Goal: Transaction & Acquisition: Purchase product/service

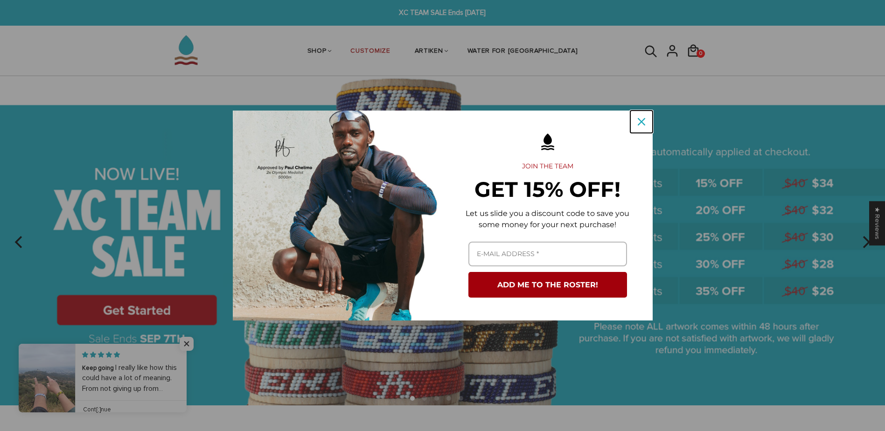
click at [645, 117] on div "Close" at bounding box center [641, 121] width 15 height 15
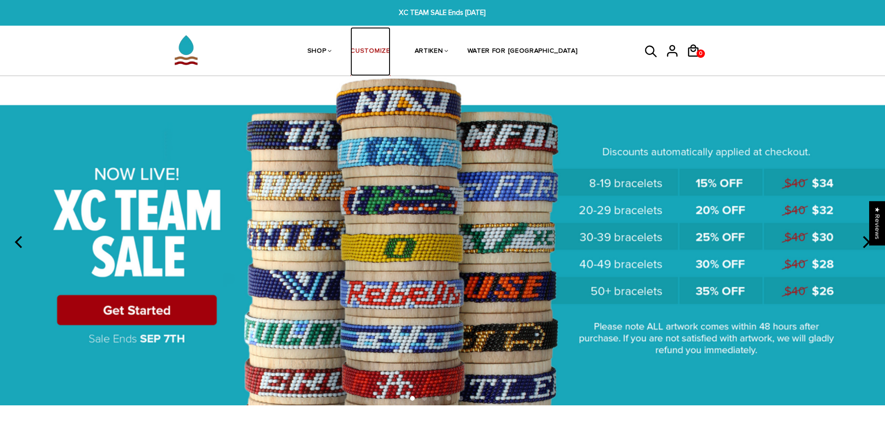
click at [390, 50] on link "CUSTOMIZE" at bounding box center [371, 51] width 40 height 49
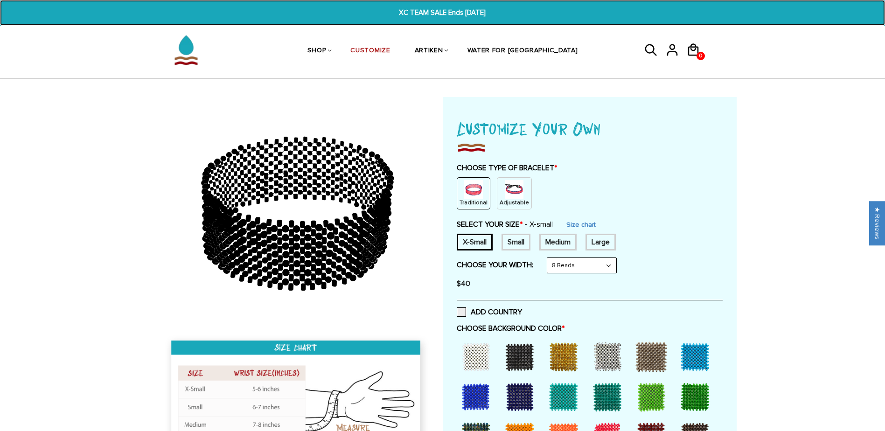
click at [443, 14] on span "XC TEAM SALE Ends [DATE]" at bounding box center [442, 12] width 343 height 11
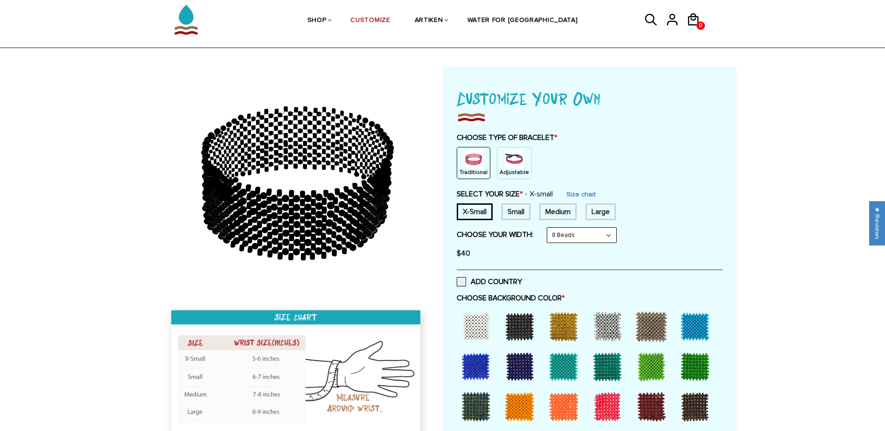
scroll to position [47, 0]
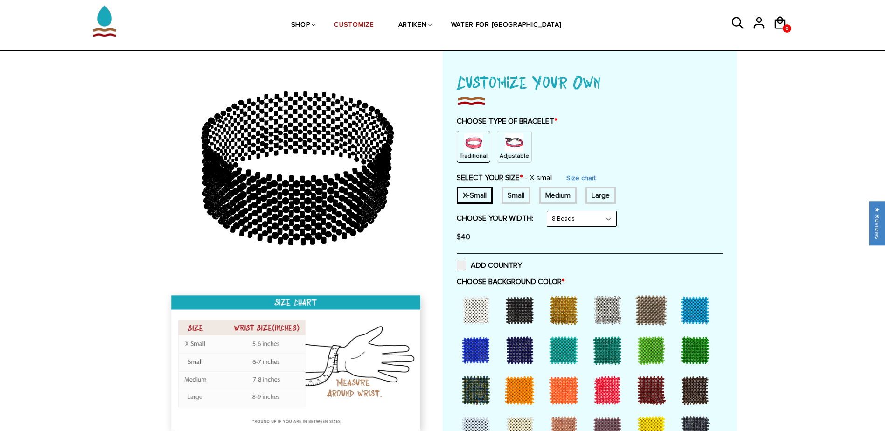
click at [476, 144] on img at bounding box center [473, 142] width 19 height 19
click at [520, 143] on div "Adjustable" at bounding box center [514, 147] width 35 height 32
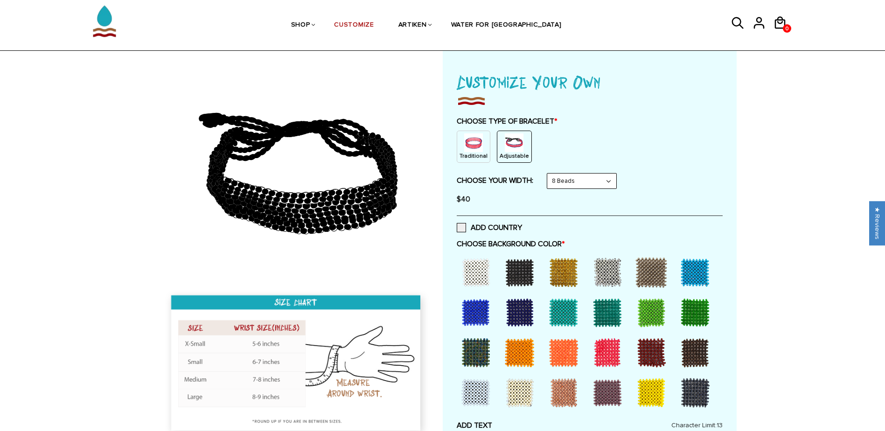
scroll to position [93, 0]
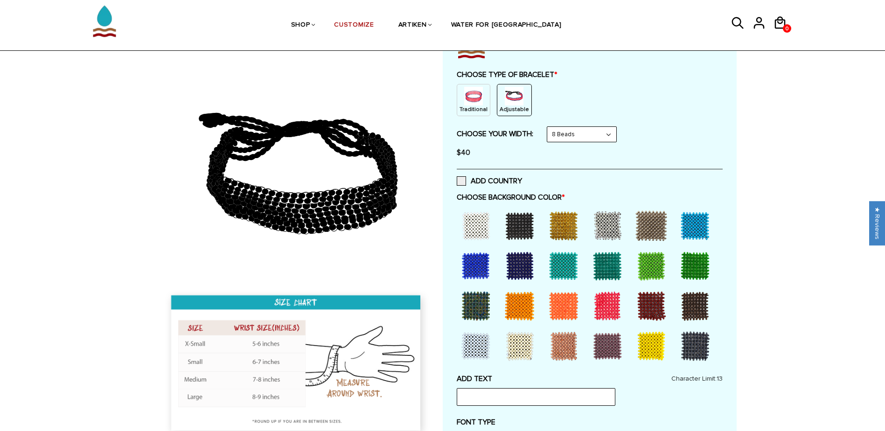
click at [608, 135] on select "8 Beads 6 Beads 10 Beads" at bounding box center [582, 134] width 69 height 15
click at [549, 127] on select "8 Beads 6 Beads 10 Beads" at bounding box center [582, 134] width 69 height 15
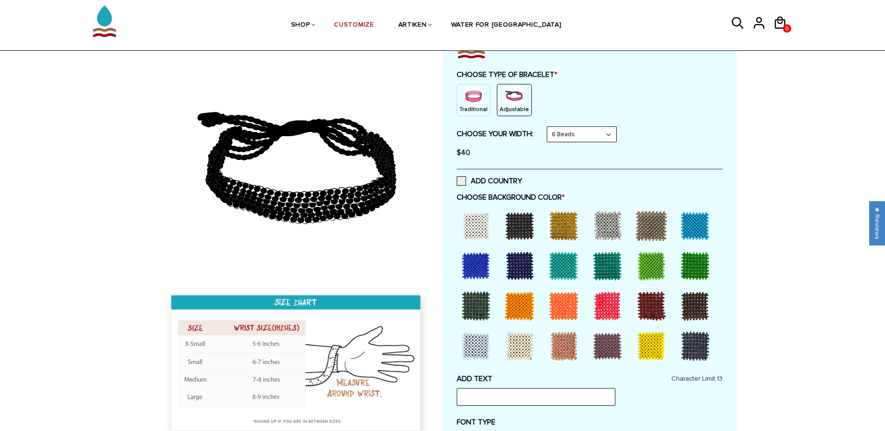
click at [580, 130] on select "8 Beads 6 Beads 10 Beads" at bounding box center [582, 134] width 69 height 15
select select "8-beads"
click at [549, 127] on select "8 Beads 6 Beads 10 Beads" at bounding box center [582, 134] width 69 height 15
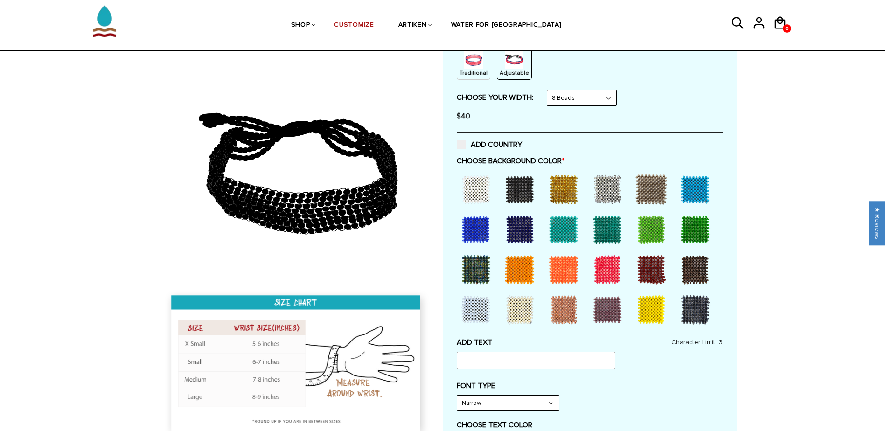
scroll to position [140, 0]
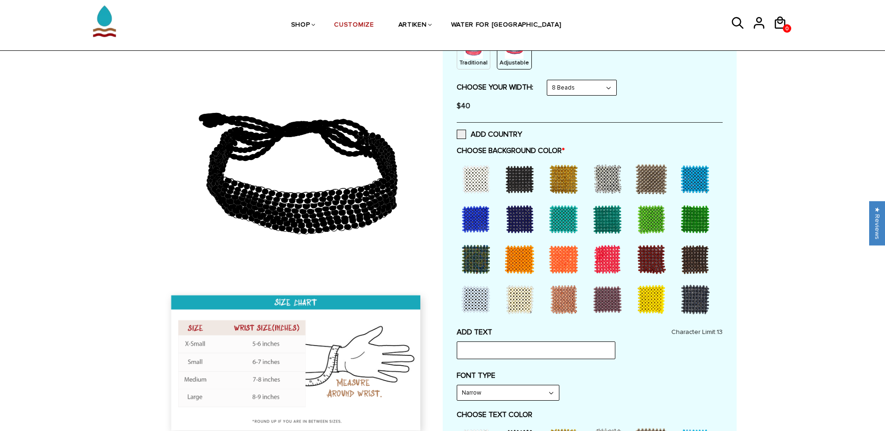
click at [531, 174] on div at bounding box center [519, 179] width 37 height 37
click at [562, 181] on div at bounding box center [563, 179] width 37 height 37
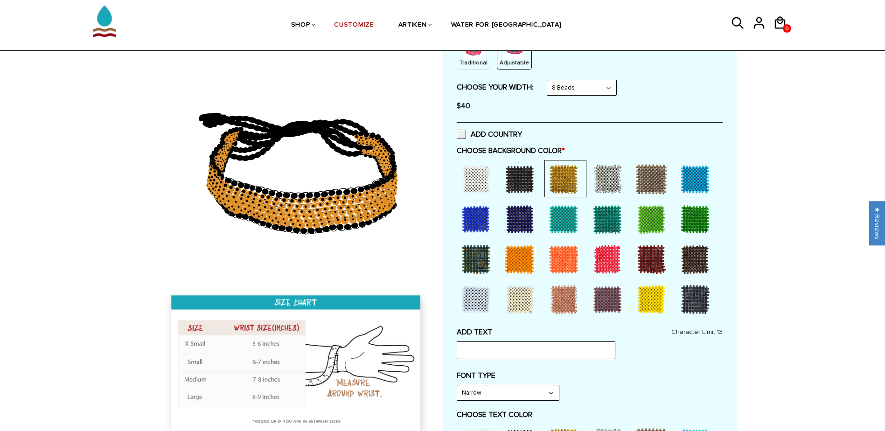
click at [593, 177] on div at bounding box center [607, 179] width 37 height 37
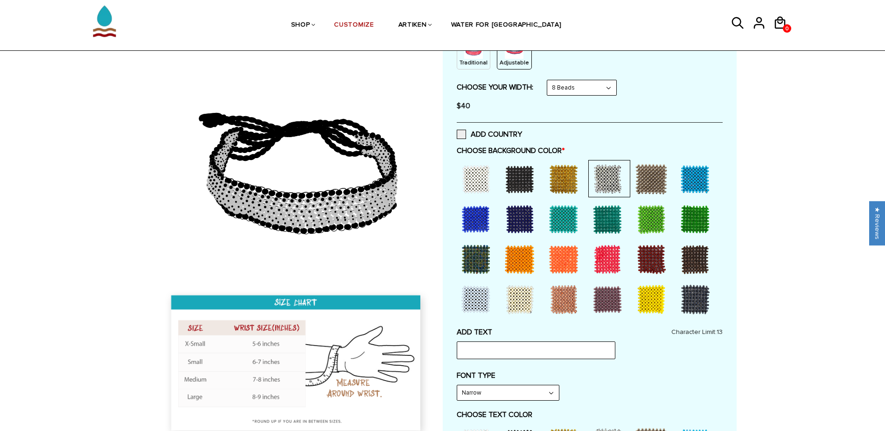
click at [650, 178] on div at bounding box center [651, 179] width 37 height 37
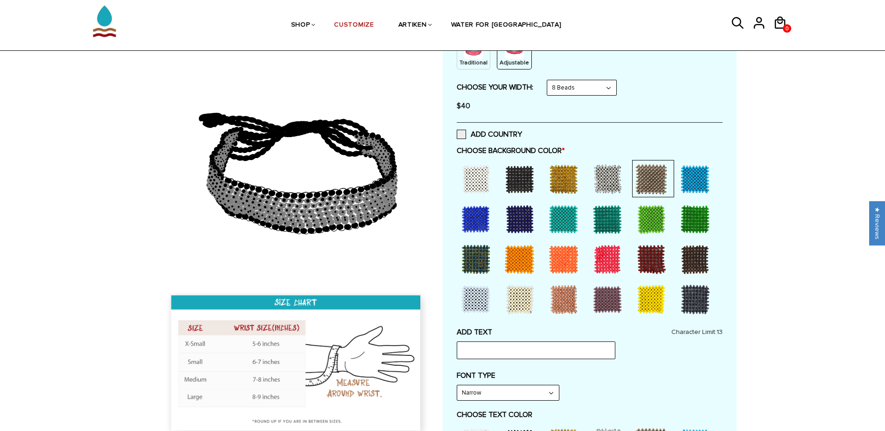
click at [604, 174] on div at bounding box center [607, 179] width 37 height 37
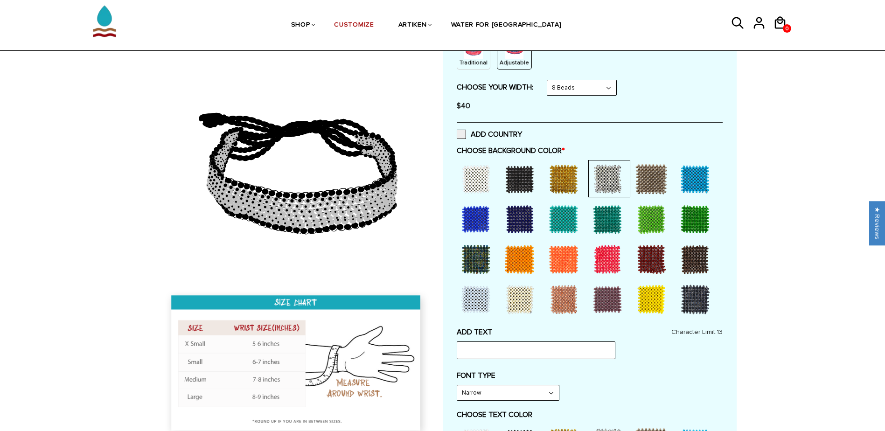
click at [635, 173] on div at bounding box center [651, 179] width 37 height 37
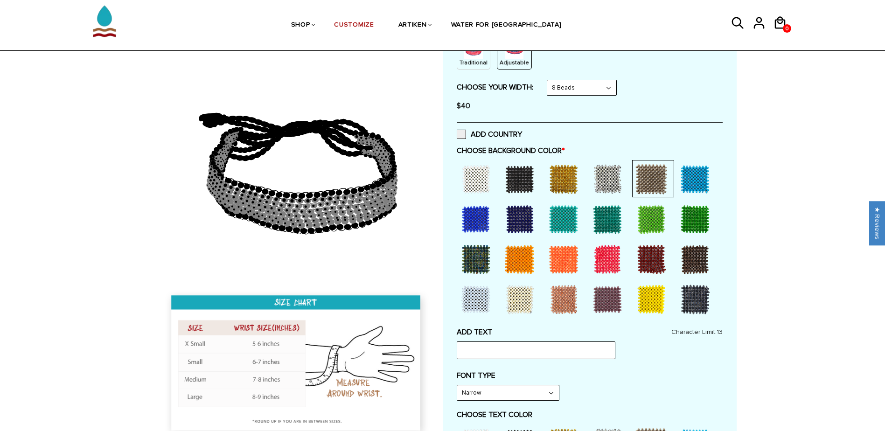
click at [555, 264] on div at bounding box center [563, 259] width 37 height 37
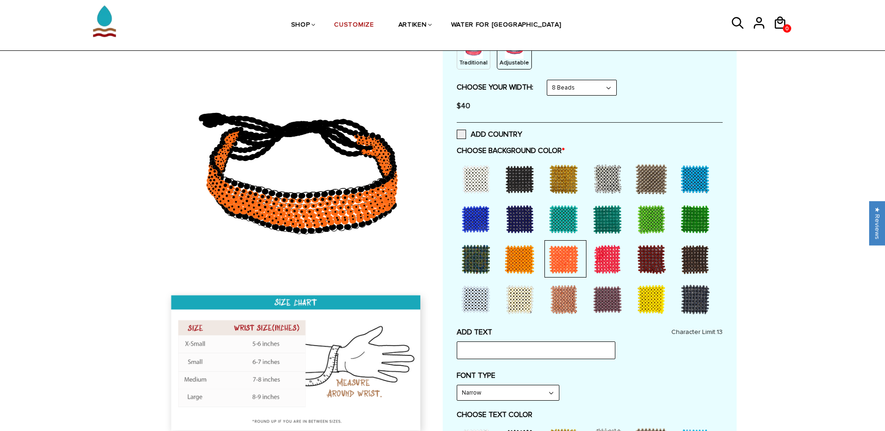
click at [708, 219] on div at bounding box center [695, 219] width 37 height 37
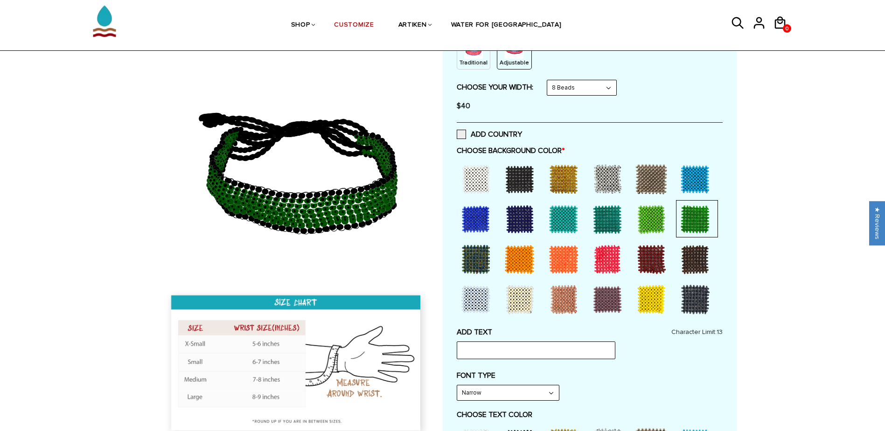
click at [640, 189] on div at bounding box center [651, 179] width 37 height 37
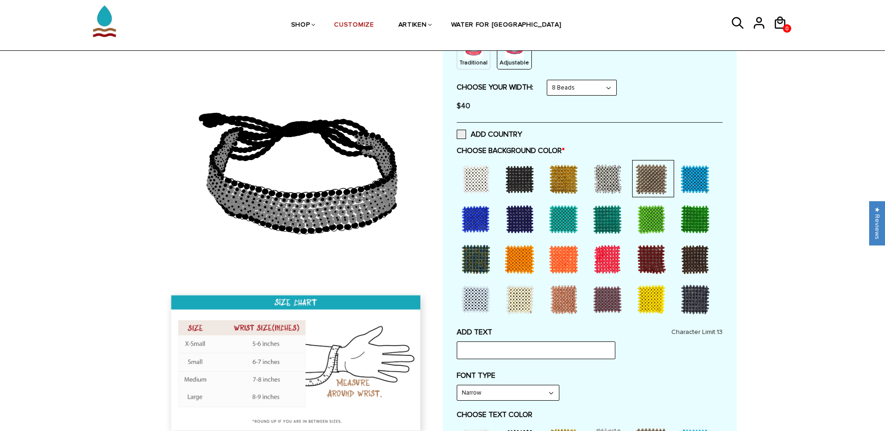
click at [694, 297] on div at bounding box center [695, 299] width 37 height 37
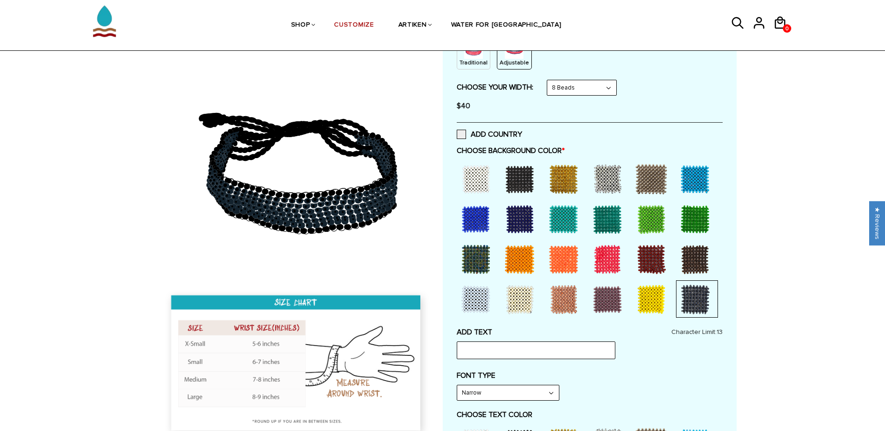
click at [550, 294] on div at bounding box center [563, 299] width 37 height 37
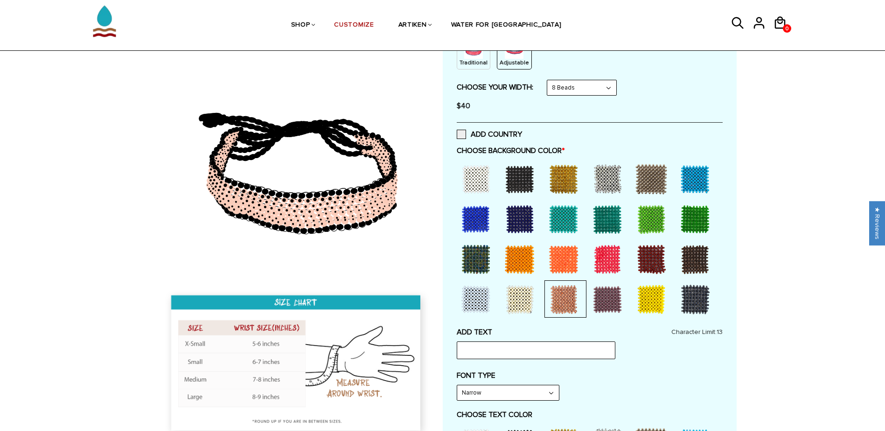
click at [615, 297] on div at bounding box center [607, 299] width 37 height 37
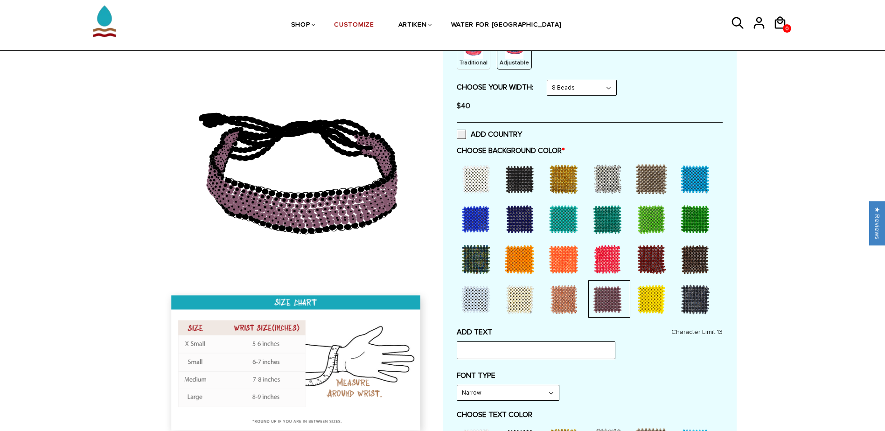
click at [651, 163] on div at bounding box center [651, 179] width 37 height 37
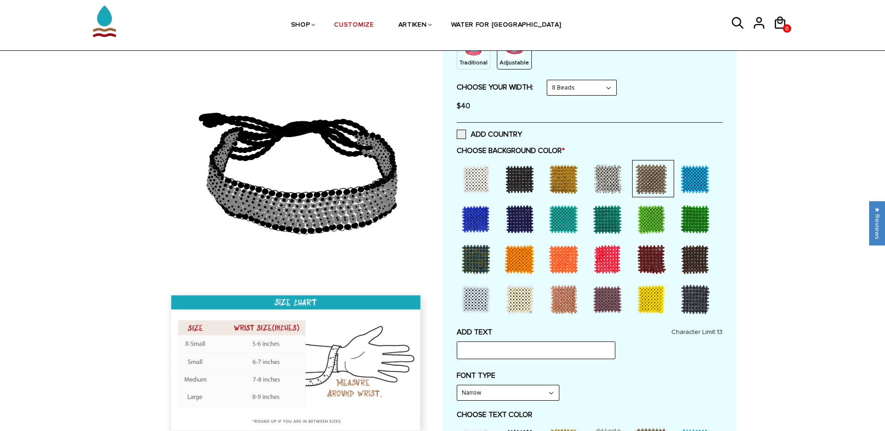
click at [612, 169] on div at bounding box center [607, 179] width 37 height 37
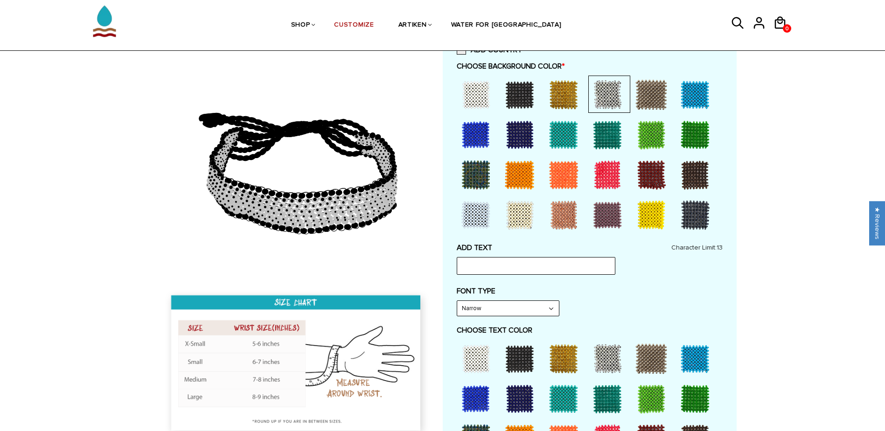
scroll to position [233, 0]
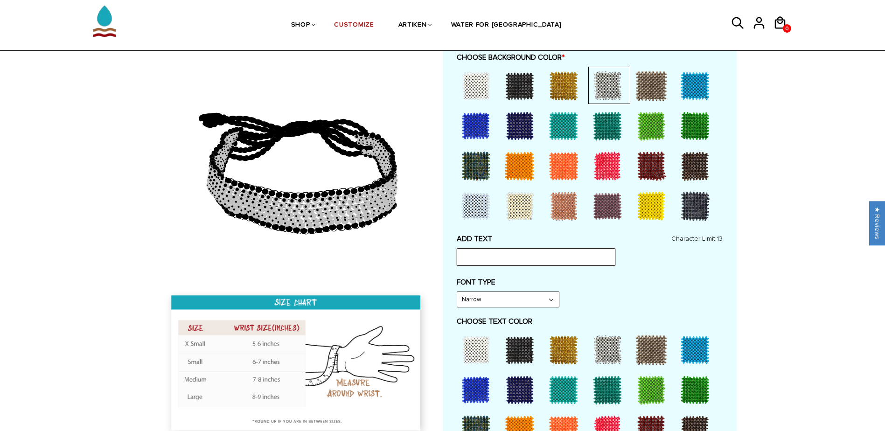
click at [498, 259] on input "text" at bounding box center [536, 257] width 159 height 18
type input "Stay Hard"
click at [523, 298] on select "Narrow Bold" at bounding box center [508, 299] width 102 height 15
select select "Bold"
click at [457, 292] on select "Narrow Bold" at bounding box center [508, 299] width 102 height 15
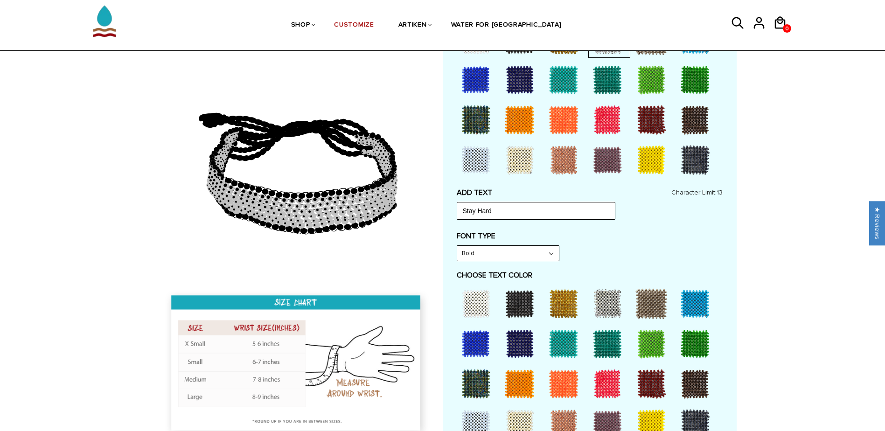
scroll to position [280, 0]
click at [523, 307] on div at bounding box center [519, 303] width 37 height 37
click at [567, 308] on div at bounding box center [563, 303] width 37 height 37
click at [708, 304] on div at bounding box center [695, 303] width 37 height 37
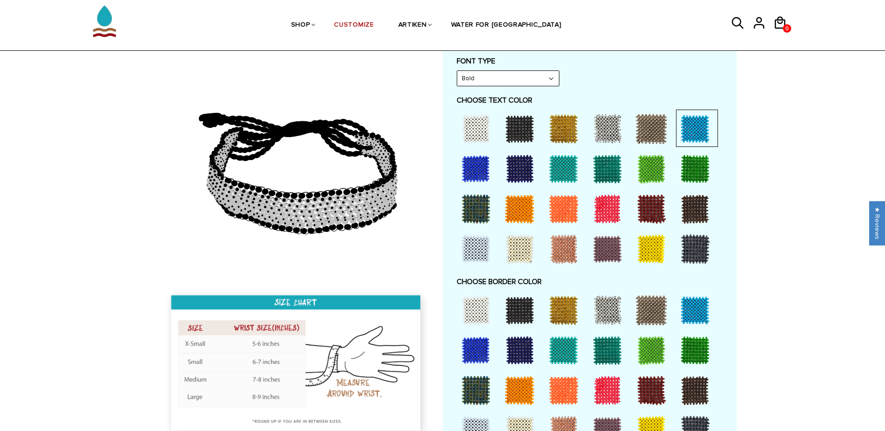
scroll to position [467, 0]
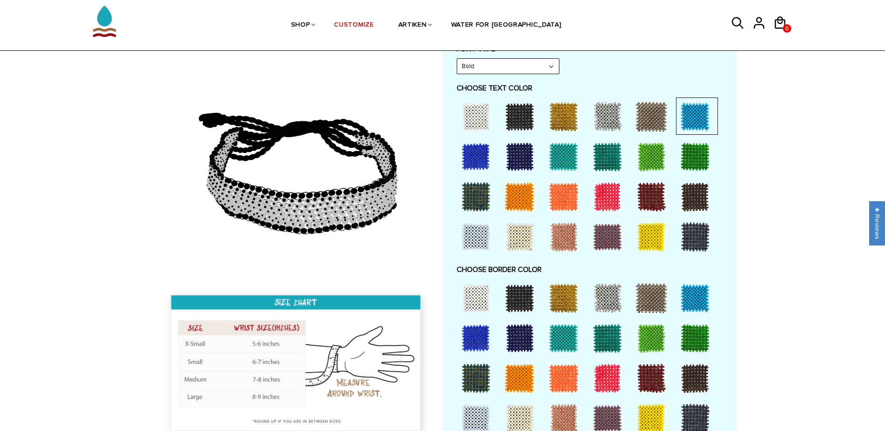
click at [502, 296] on div at bounding box center [519, 298] width 37 height 37
click at [575, 295] on div at bounding box center [563, 298] width 37 height 37
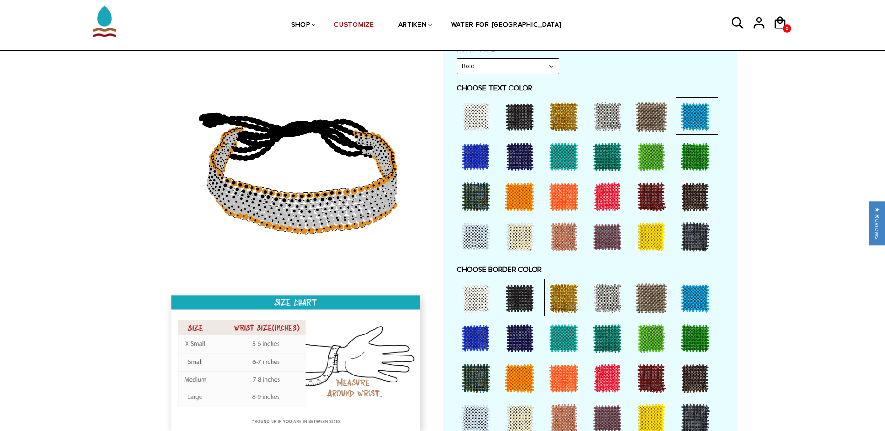
click at [603, 293] on div at bounding box center [607, 298] width 37 height 37
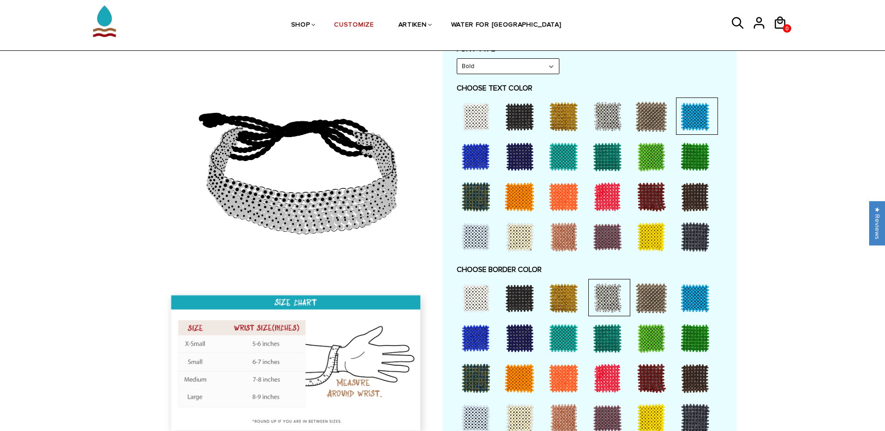
drag, startPoint x: 580, startPoint y: 370, endPoint x: 573, endPoint y: 373, distance: 7.3
click at [579, 371] on div at bounding box center [563, 378] width 37 height 37
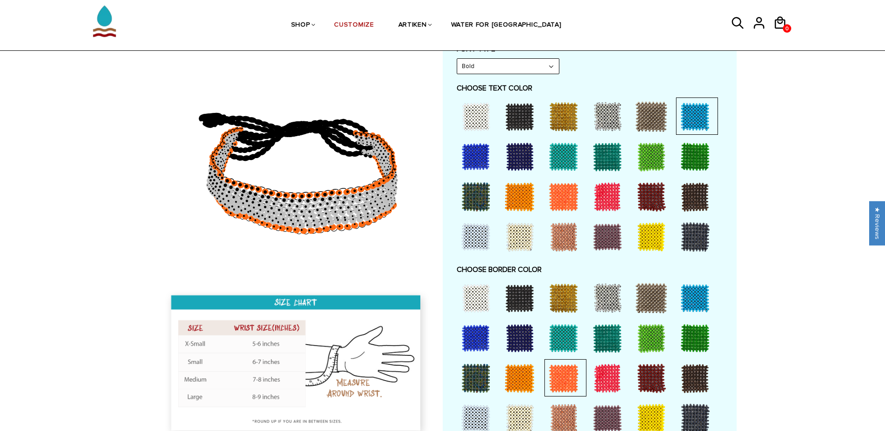
click at [573, 373] on div at bounding box center [563, 378] width 37 height 37
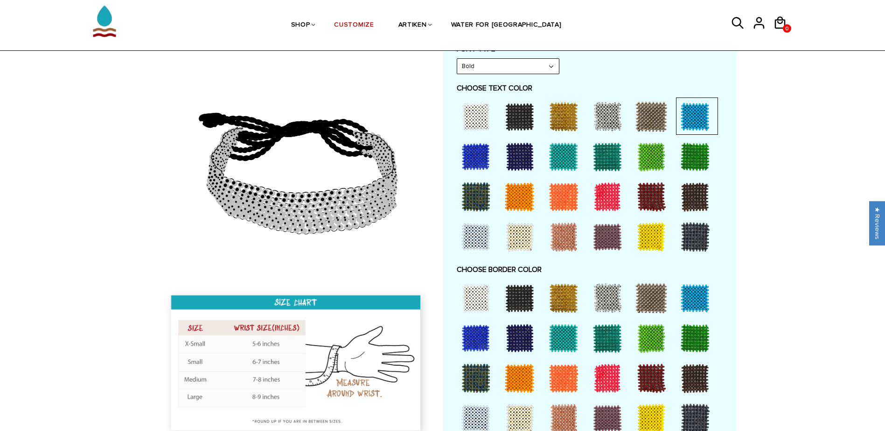
click at [565, 373] on div at bounding box center [563, 378] width 37 height 37
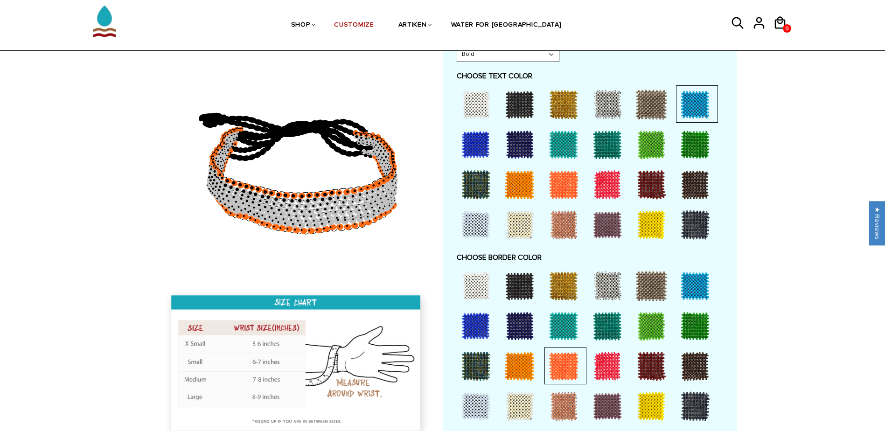
scroll to position [513, 0]
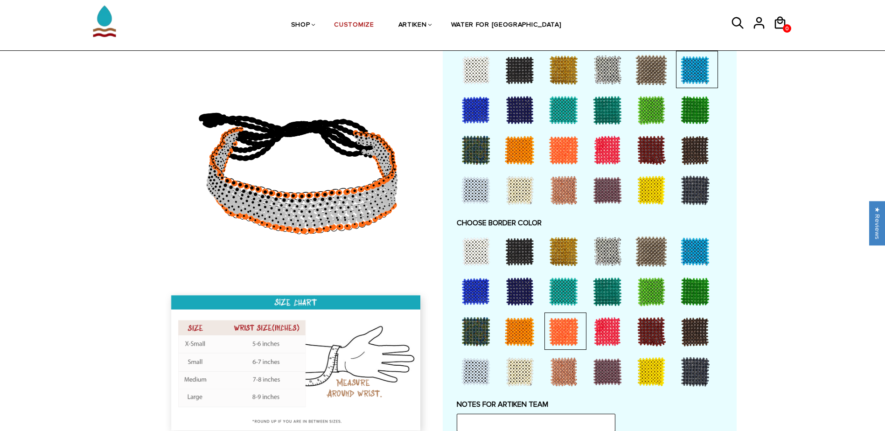
click at [603, 364] on div at bounding box center [607, 371] width 37 height 37
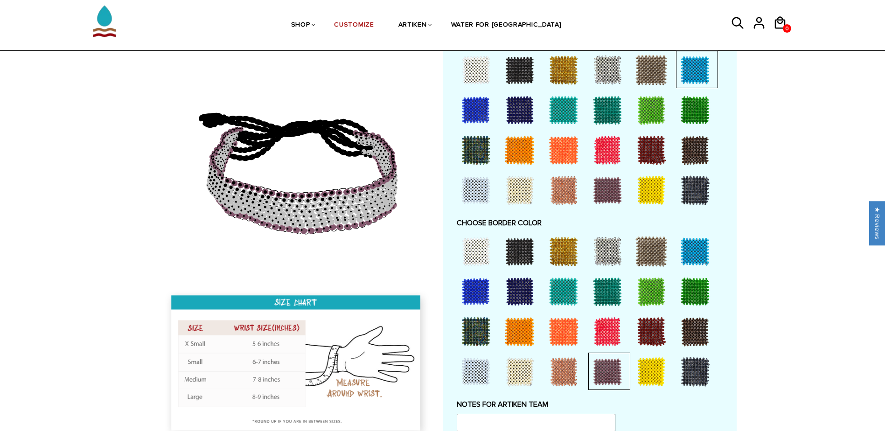
click at [715, 364] on div at bounding box center [697, 371] width 42 height 37
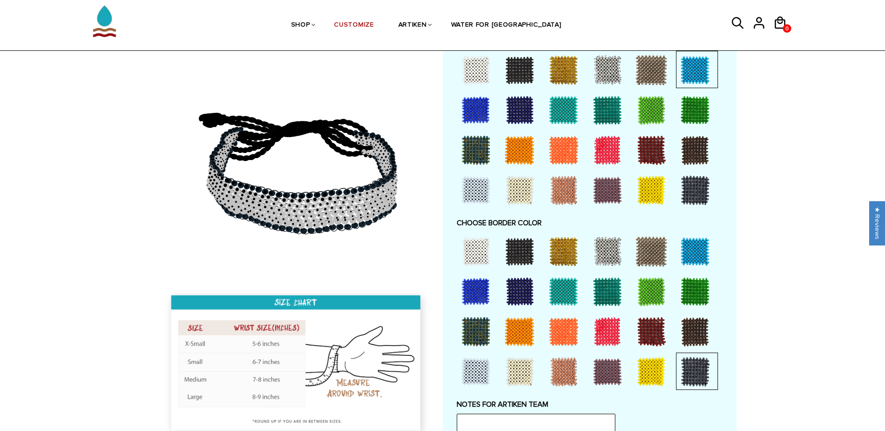
click at [562, 322] on div at bounding box center [563, 331] width 37 height 37
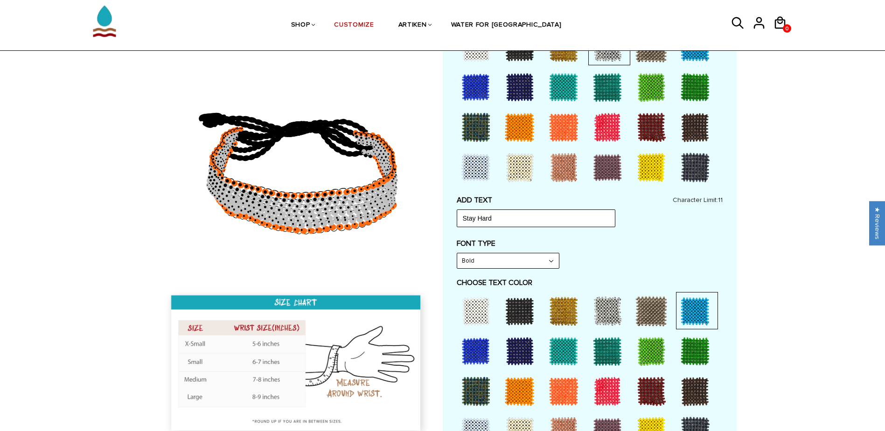
scroll to position [187, 0]
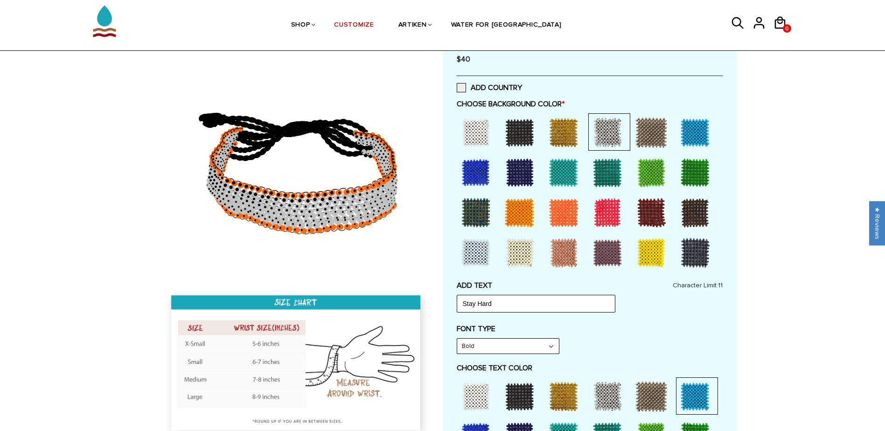
click at [478, 244] on div at bounding box center [475, 252] width 37 height 37
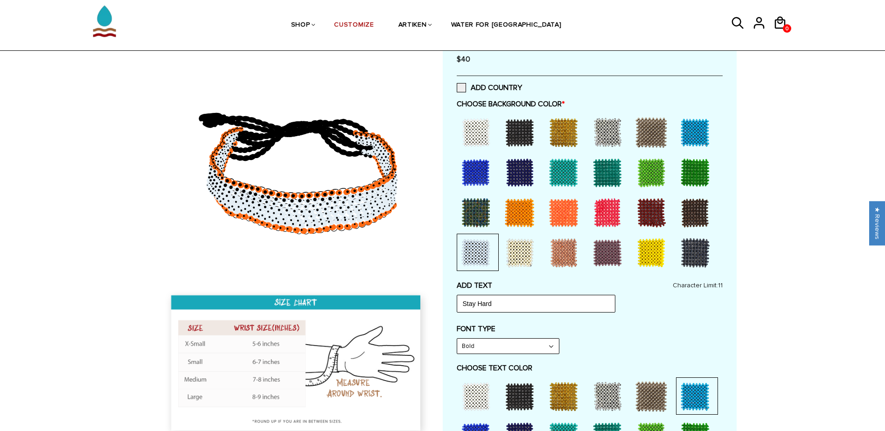
click at [481, 126] on div at bounding box center [475, 132] width 37 height 37
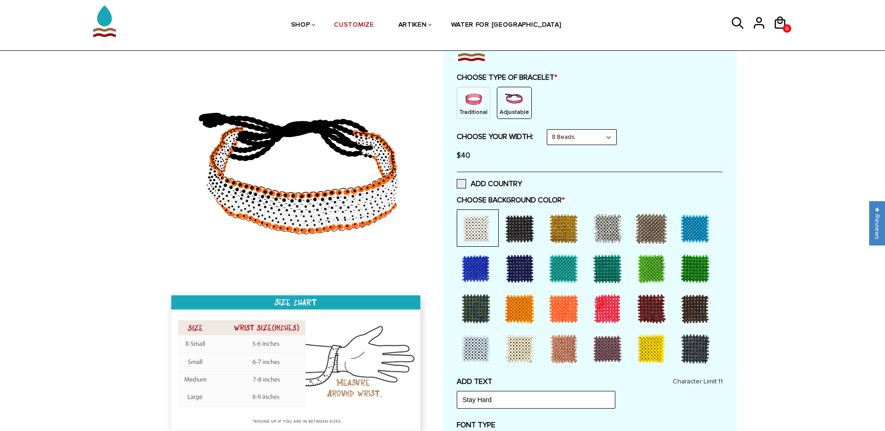
scroll to position [0, 0]
